Goal: Check status

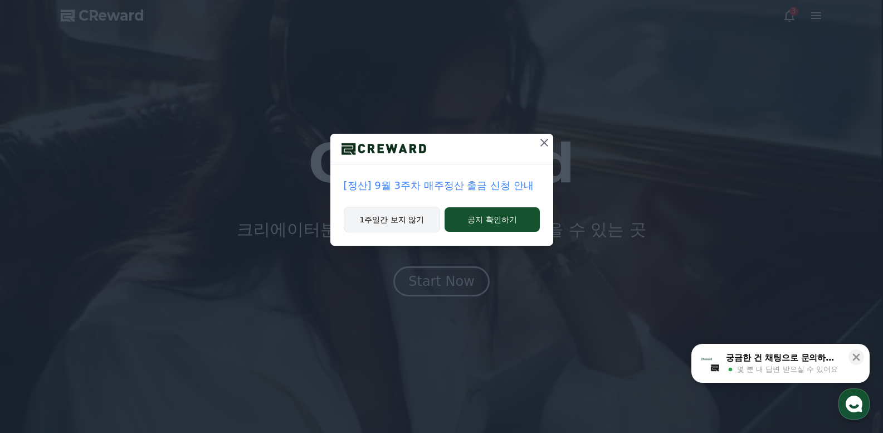
click at [362, 216] on button "1주일간 보지 않기" at bounding box center [392, 220] width 97 height 26
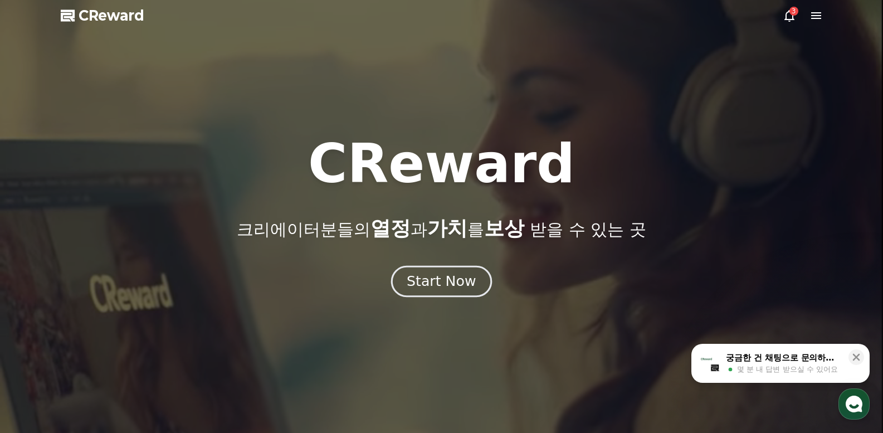
click at [446, 274] on div "Start Now" at bounding box center [441, 281] width 69 height 19
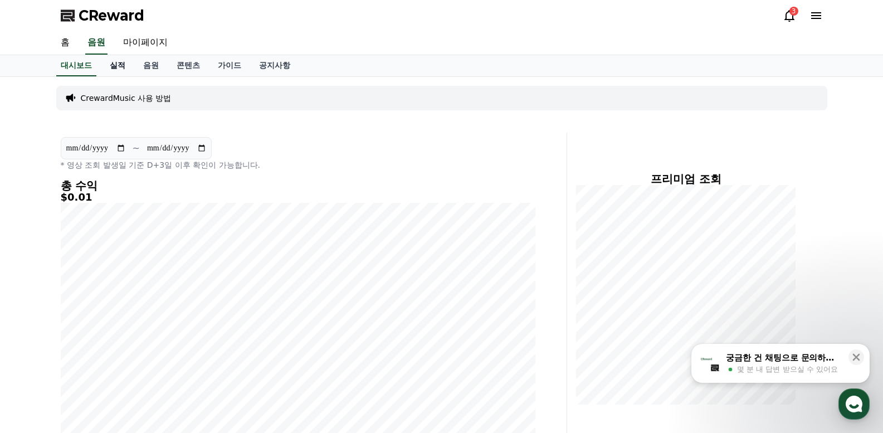
click at [127, 64] on link "실적" at bounding box center [117, 65] width 33 height 21
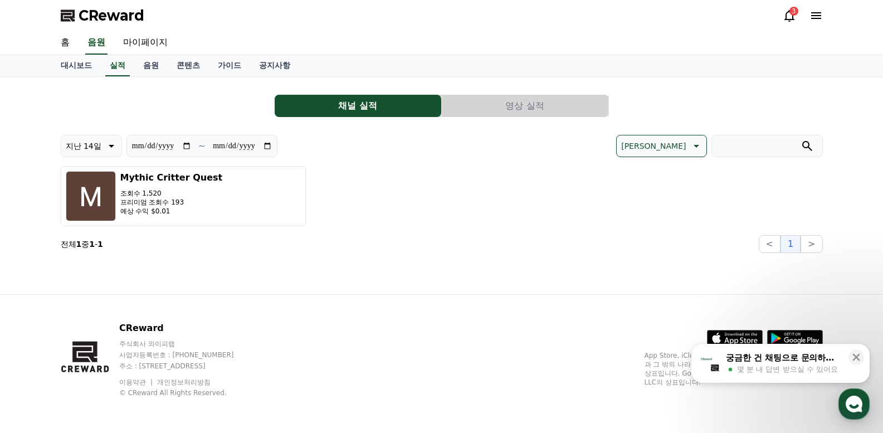
click at [519, 116] on button "영상 실적" at bounding box center [525, 106] width 167 height 22
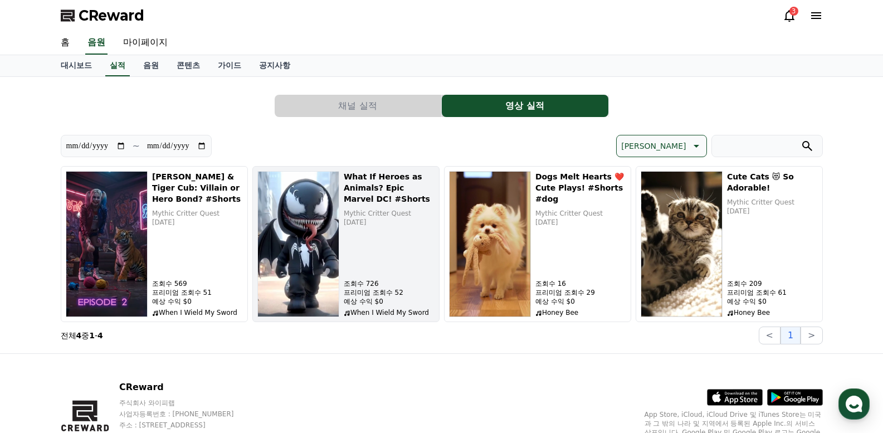
scroll to position [59, 0]
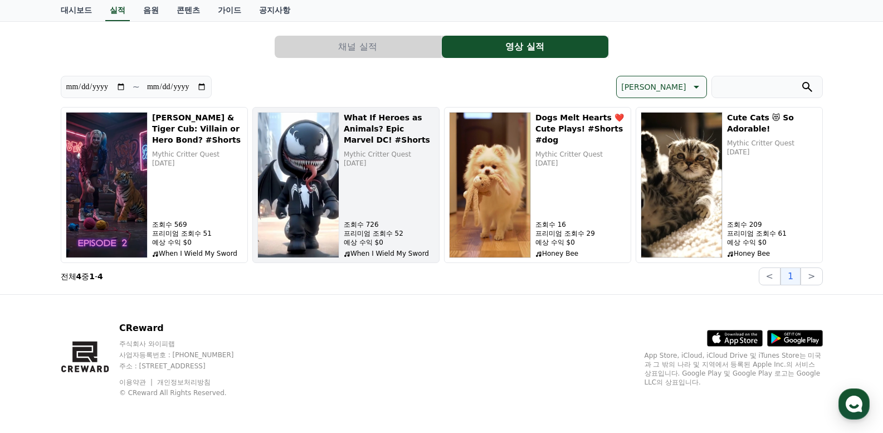
click at [367, 193] on div "What If Heroes as Animals? Epic Marvel DC! #Shorts Mythic Critter Quest [DATE] …" at bounding box center [389, 185] width 91 height 146
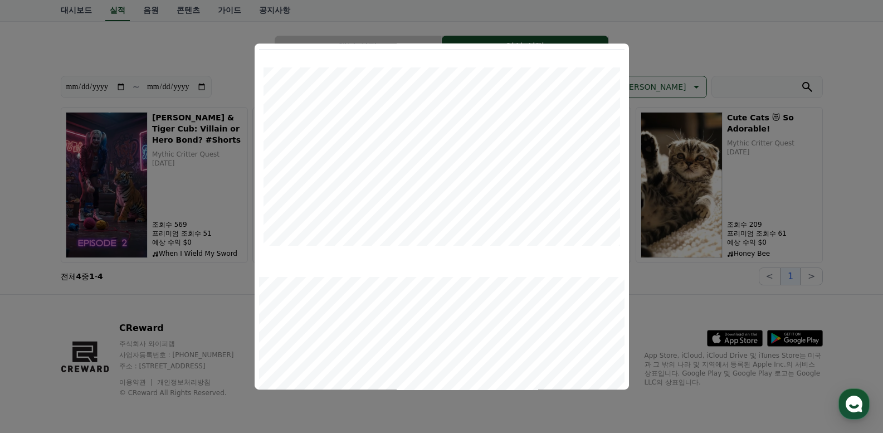
scroll to position [0, 0]
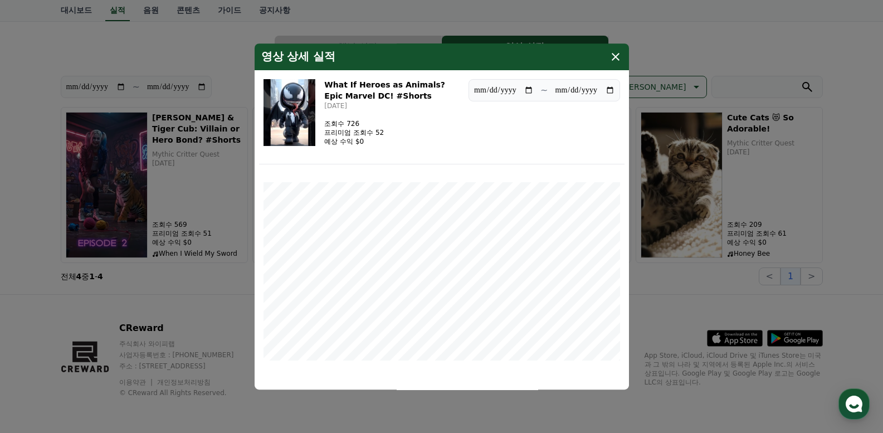
click at [143, 30] on button "close modal" at bounding box center [441, 216] width 883 height 433
